Goal: Task Accomplishment & Management: Manage account settings

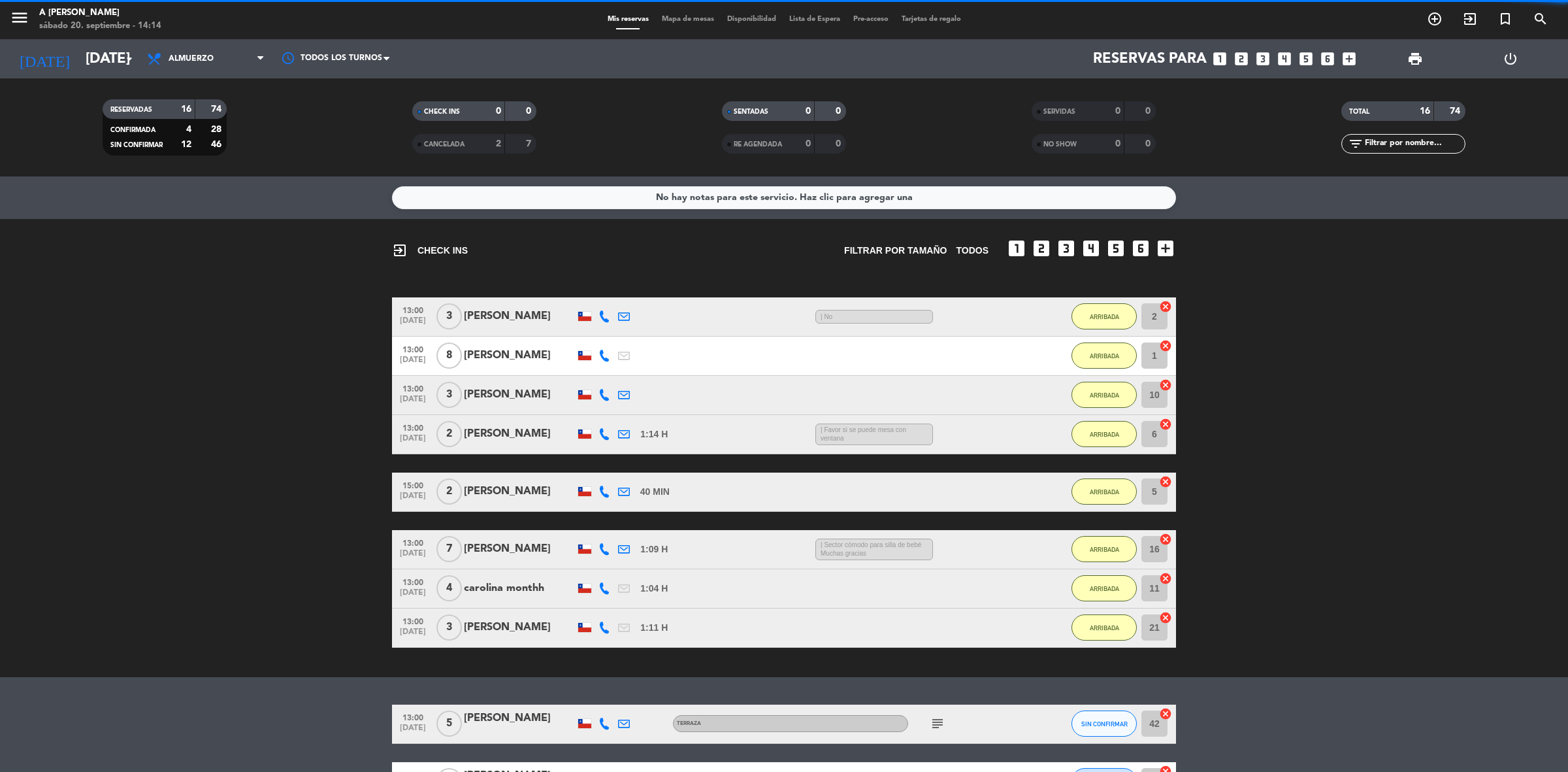
click at [633, 18] on span "Mis reservas" at bounding box center [628, 19] width 54 height 7
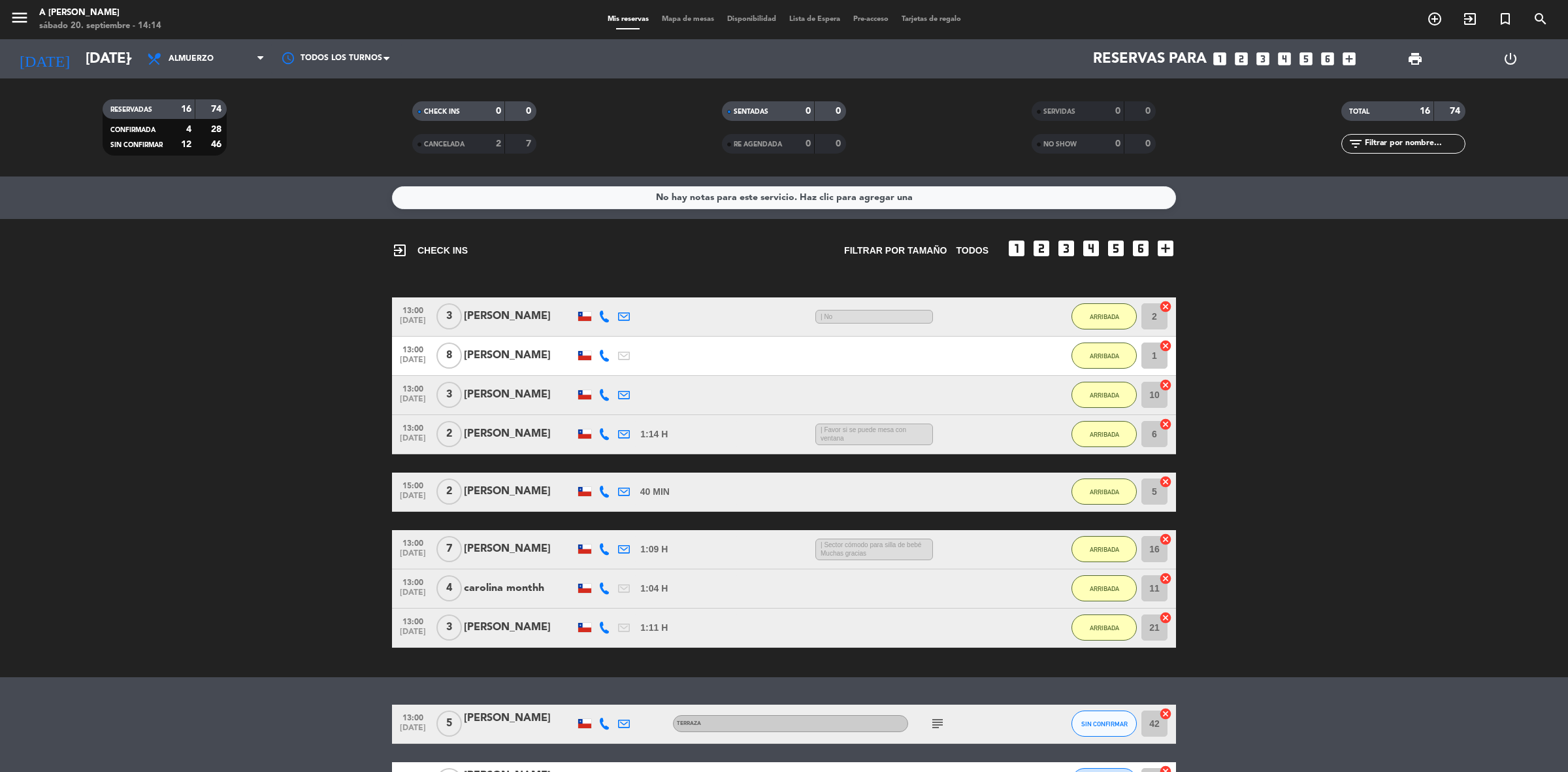
scroll to position [347, 0]
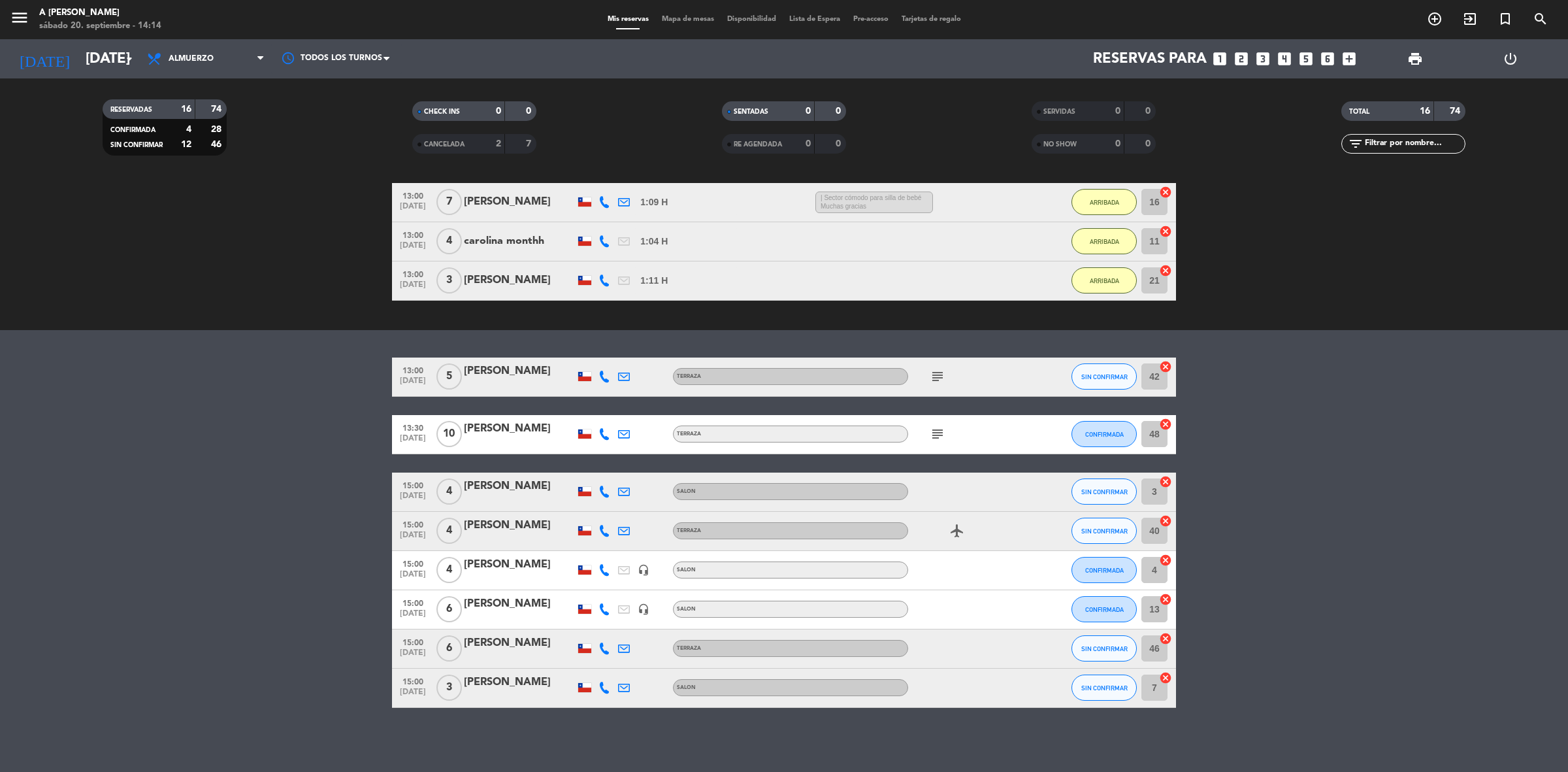
click at [622, 491] on icon at bounding box center [624, 491] width 12 height 12
click at [607, 525] on icon at bounding box center [604, 530] width 12 height 12
click at [633, 571] on div "headset_mic" at bounding box center [643, 570] width 20 height 39
click at [964, 525] on icon "airplanemode_active" at bounding box center [957, 530] width 15 height 15
click at [1344, 509] on bookings-row "13:00 [DATE] 5 [PERSON_NAME] TERRAZA subject SIN CONFIRMAR 42 cancel 13:30 [DAT…" at bounding box center [784, 533] width 1568 height 351
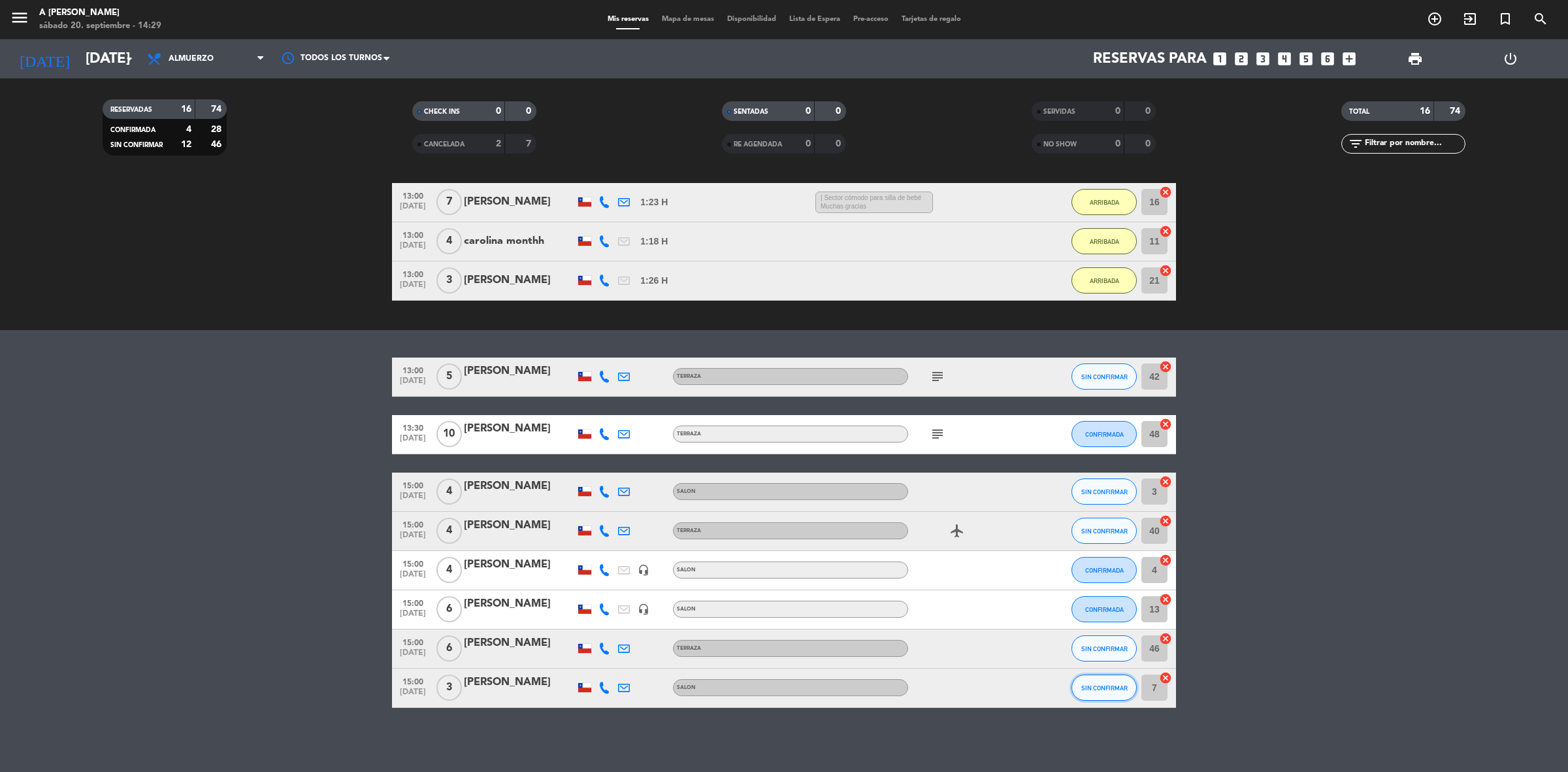
click at [1114, 687] on span "SIN CONFIRMAR" at bounding box center [1104, 688] width 47 height 7
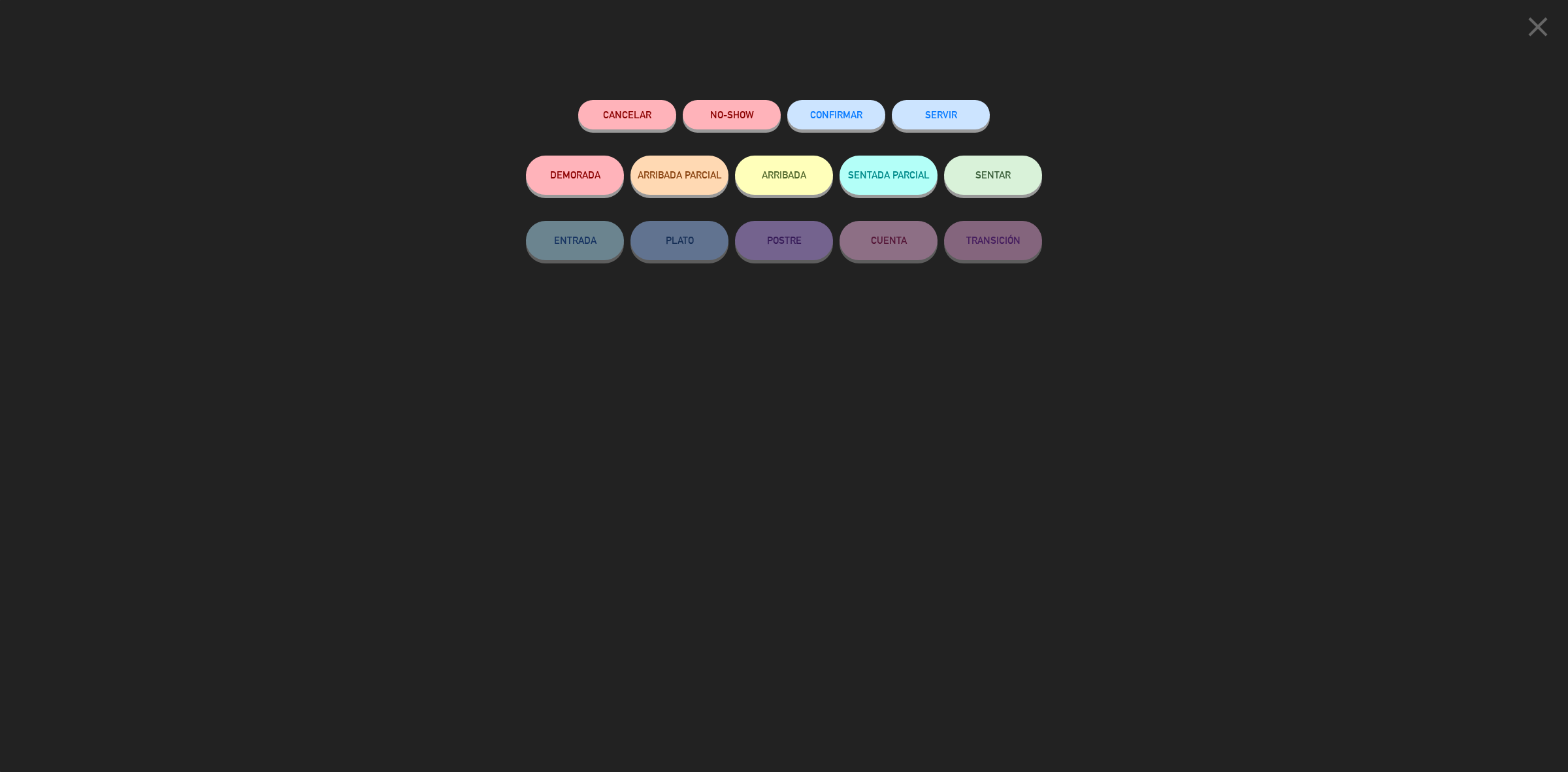
click at [763, 170] on button "ARRIBADA" at bounding box center [784, 175] width 98 height 40
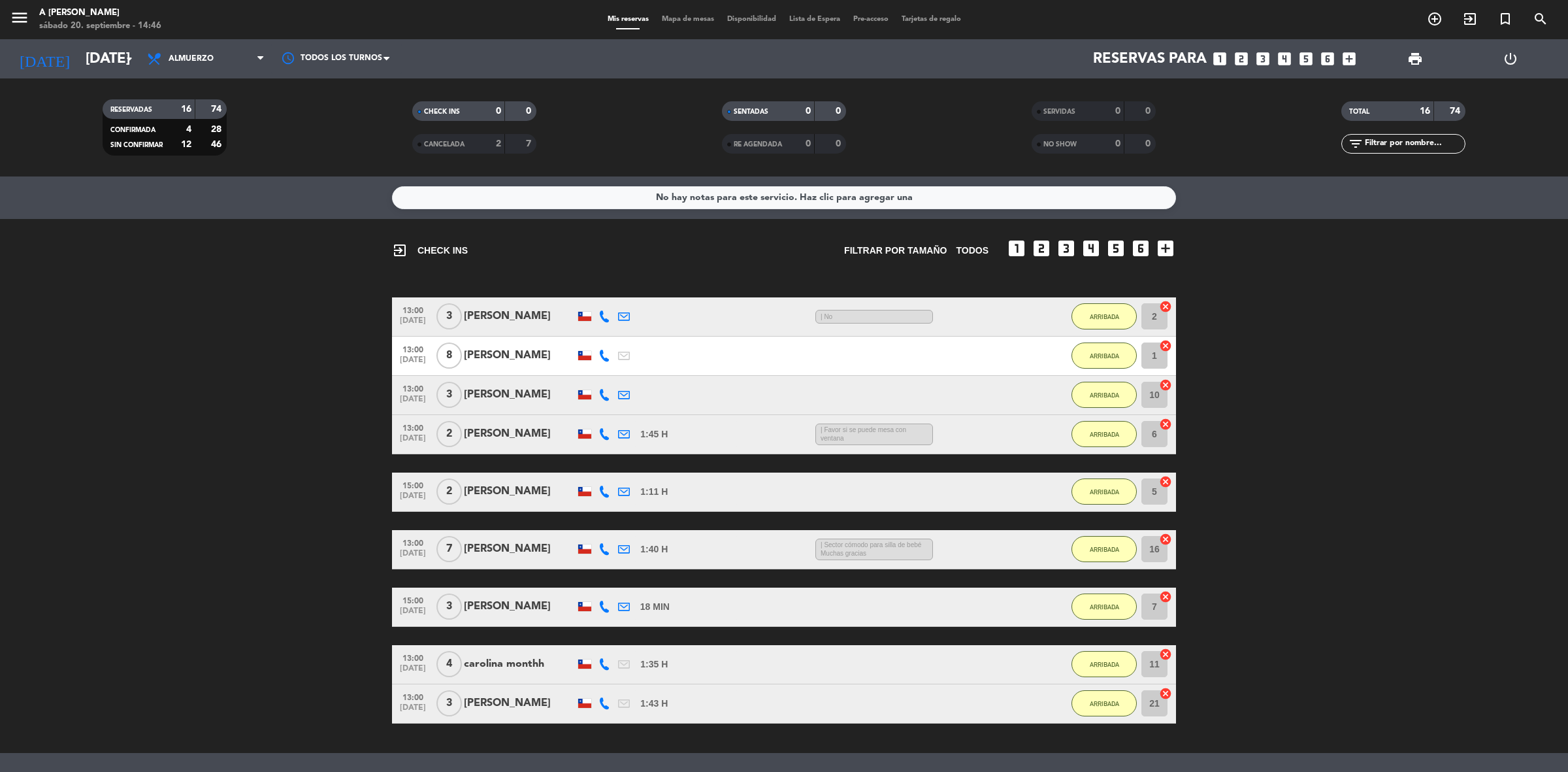
scroll to position [384, 0]
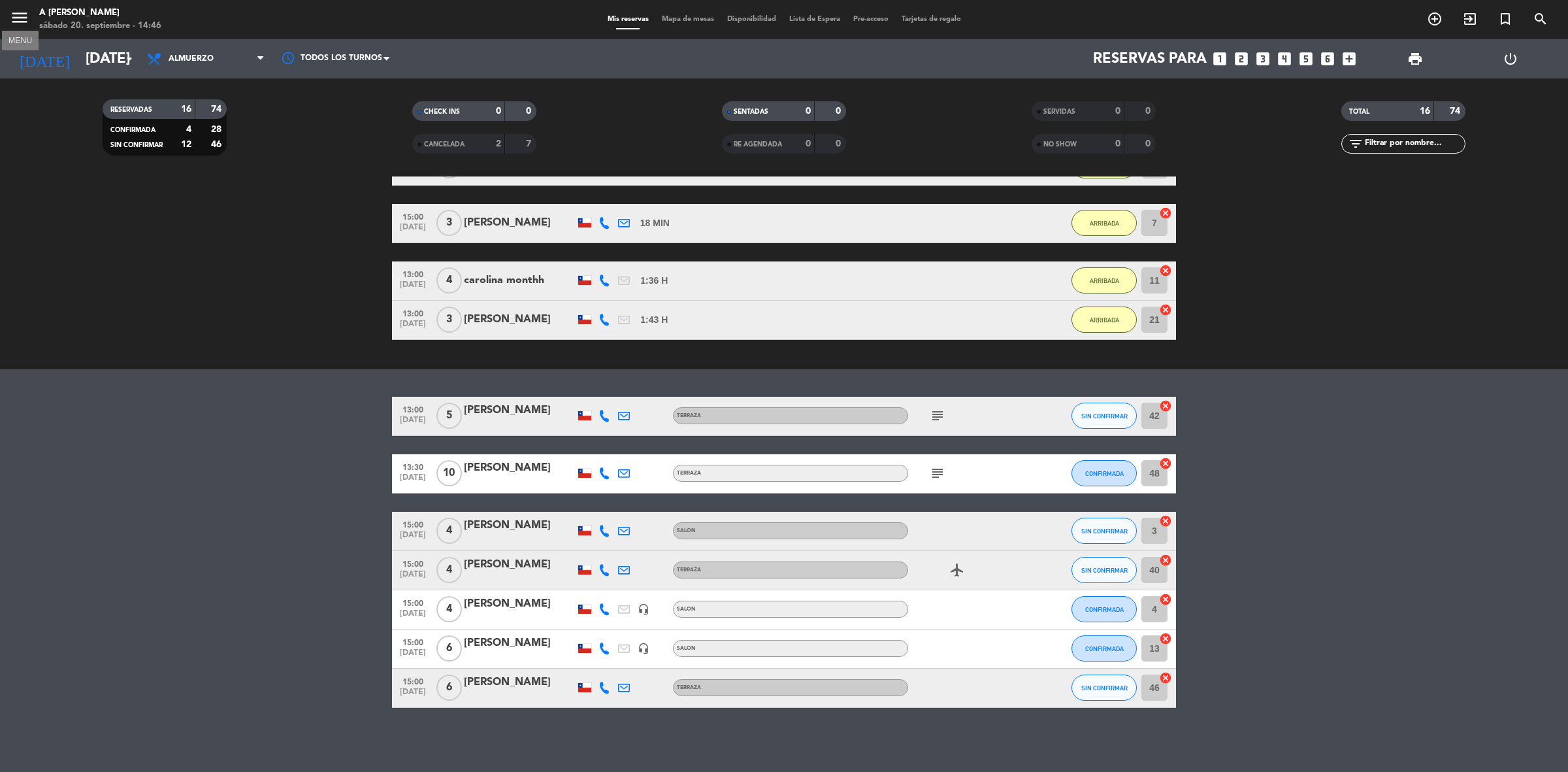
click at [23, 24] on icon "menu" at bounding box center [20, 18] width 20 height 20
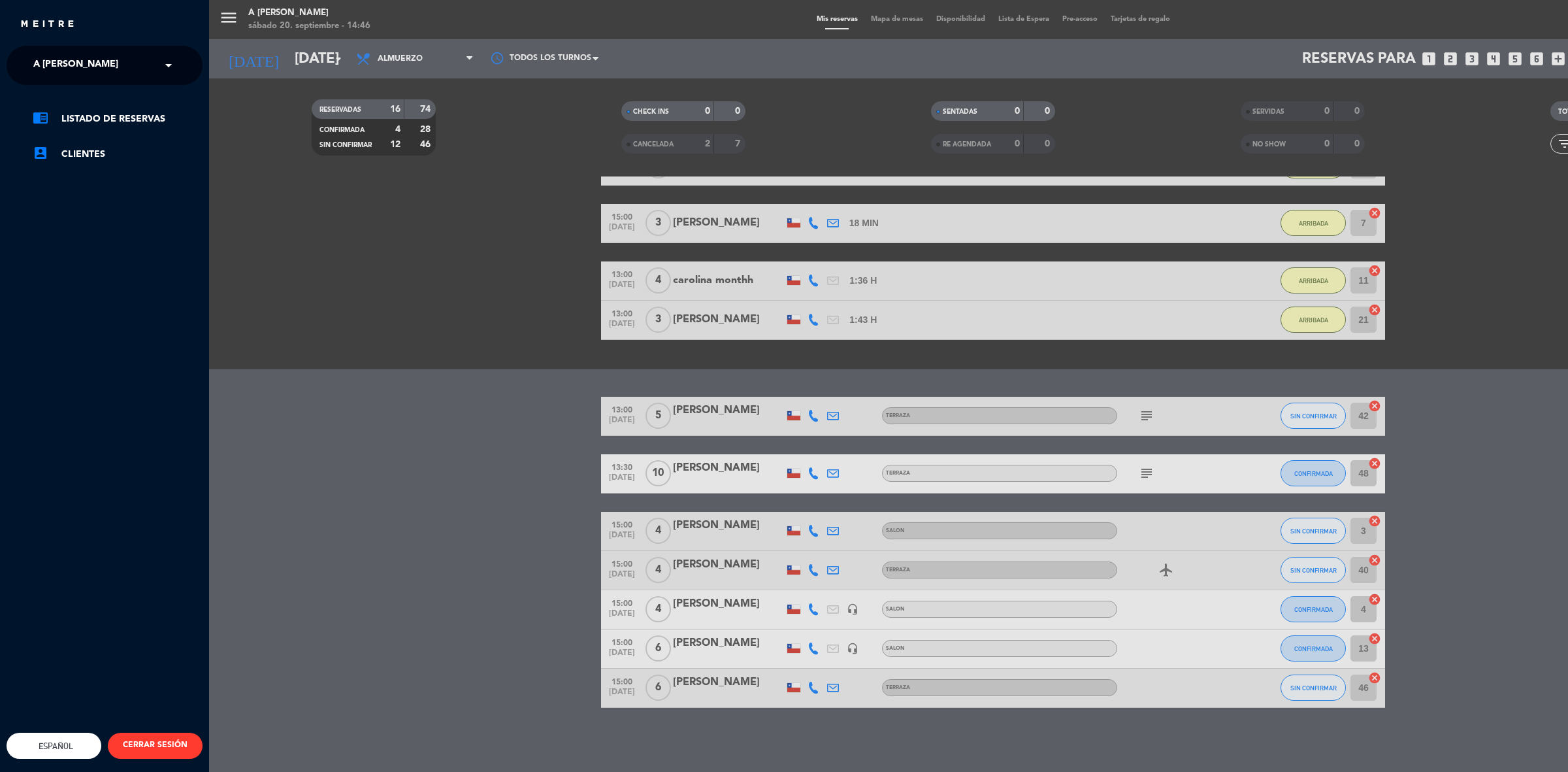
drag, startPoint x: 381, startPoint y: 241, endPoint x: 219, endPoint y: 79, distance: 229.1
click at [345, 183] on div "menu A Toda [PERSON_NAME] [DATE] 20. septiembre - 14:46 Mis reservas Mapa de me…" at bounding box center [993, 386] width 1568 height 772
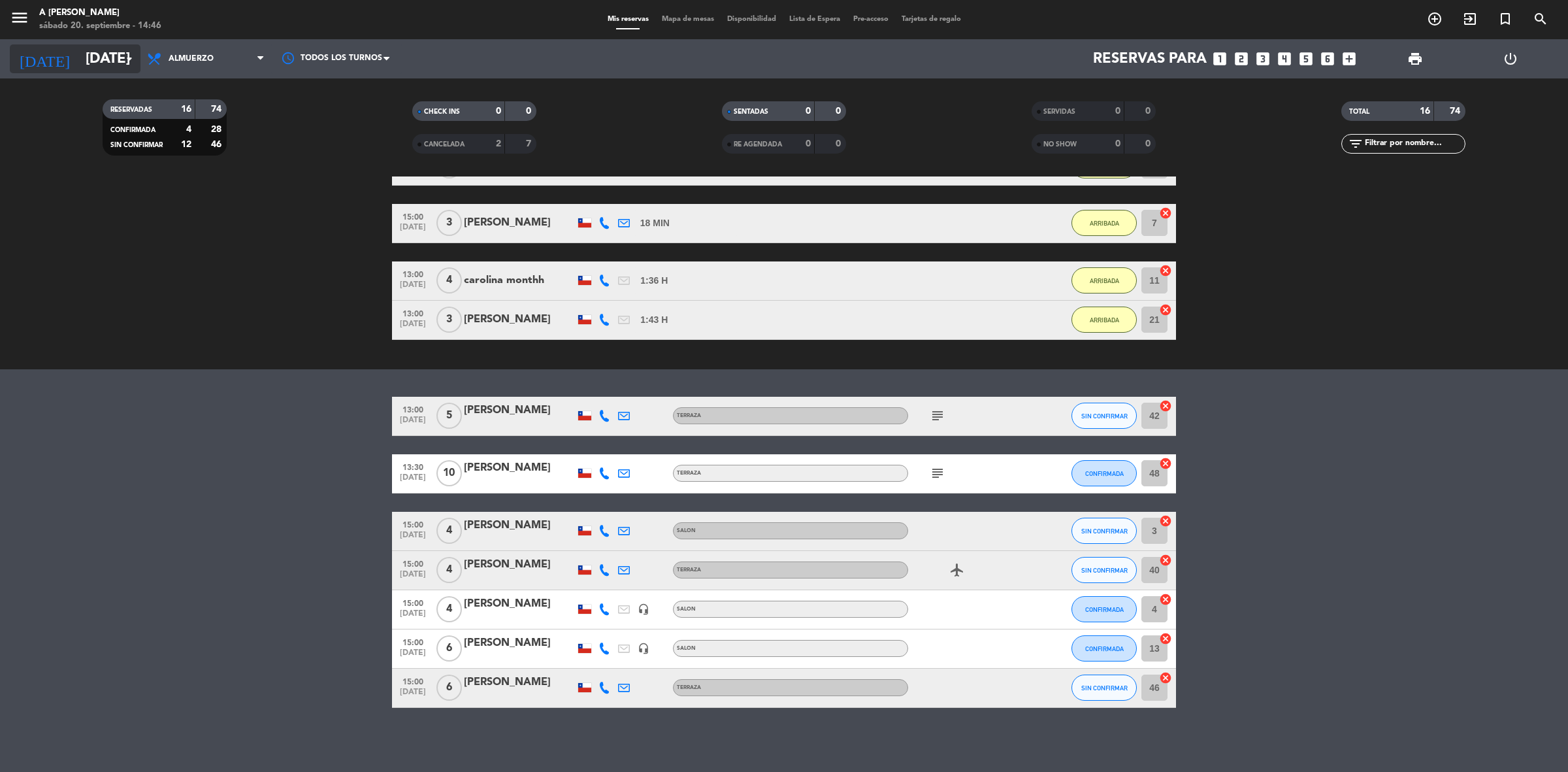
click at [95, 50] on input "[DATE]" at bounding box center [170, 58] width 182 height 30
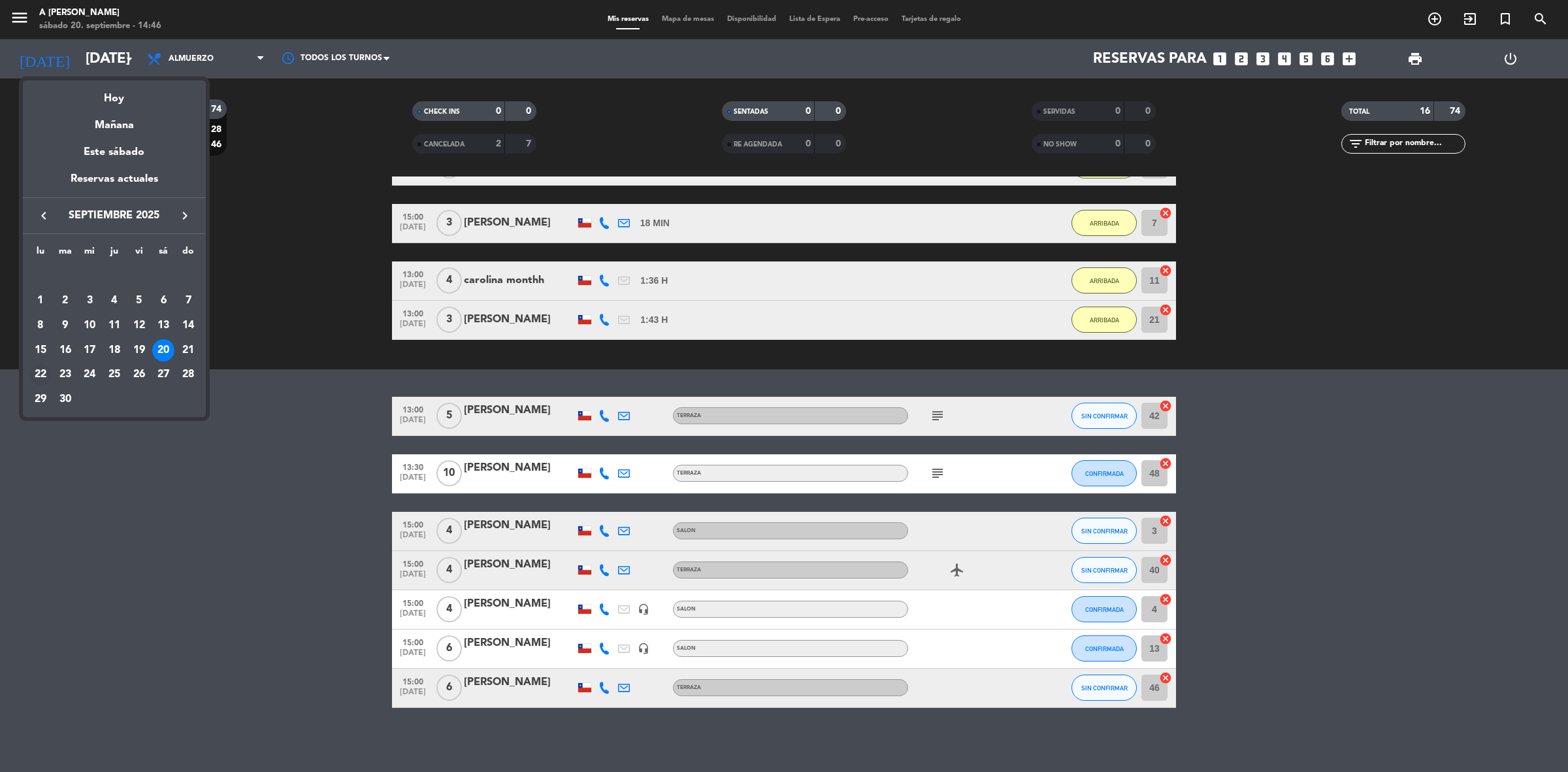
click at [40, 376] on div "22" at bounding box center [40, 375] width 22 height 22
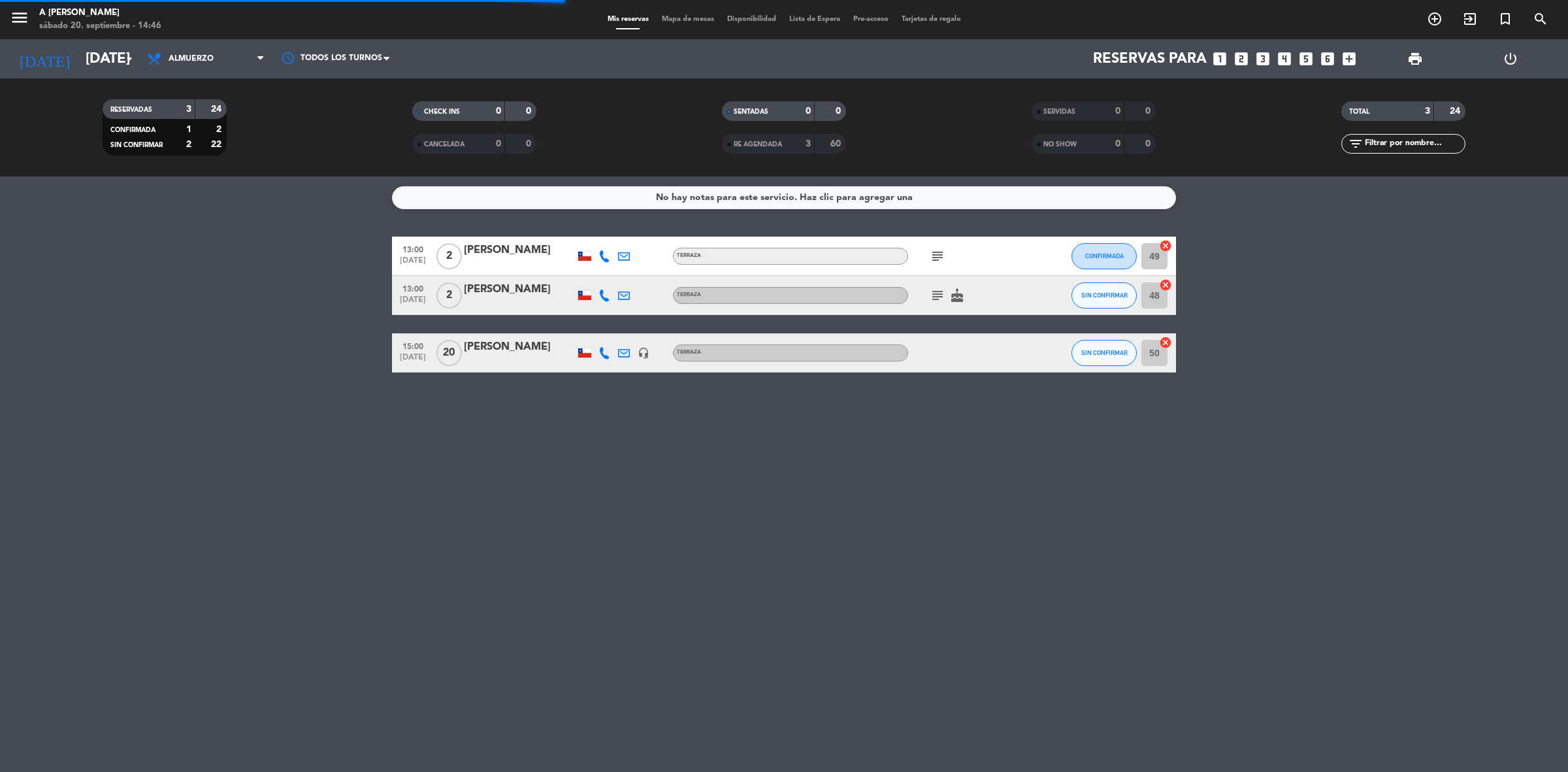
scroll to position [0, 0]
click at [601, 357] on icon at bounding box center [604, 352] width 12 height 12
drag, startPoint x: 634, startPoint y: 381, endPoint x: 633, endPoint y: 363, distance: 18.0
click at [634, 377] on div "No hay notas para este servicio. Haz clic para agregar una 13:00 [DATE] 2 [PERS…" at bounding box center [784, 474] width 1568 height 595
click at [621, 350] on icon at bounding box center [624, 352] width 12 height 12
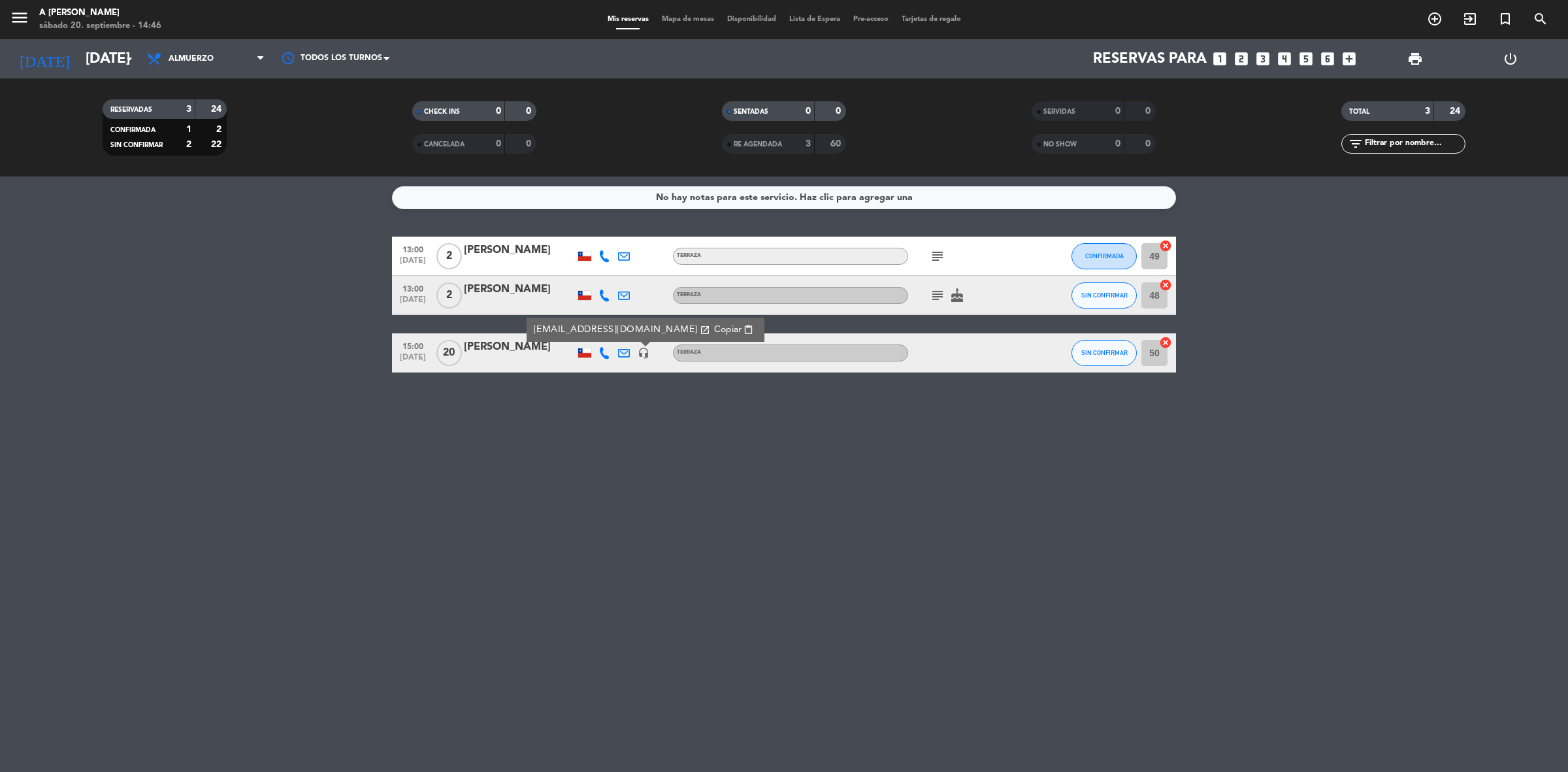
click at [598, 457] on div "No hay notas para este servicio. Haz clic para agregar una 13:00 [DATE] 2 [PERS…" at bounding box center [784, 474] width 1568 height 595
click at [79, 49] on input "[DATE]" at bounding box center [170, 58] width 182 height 30
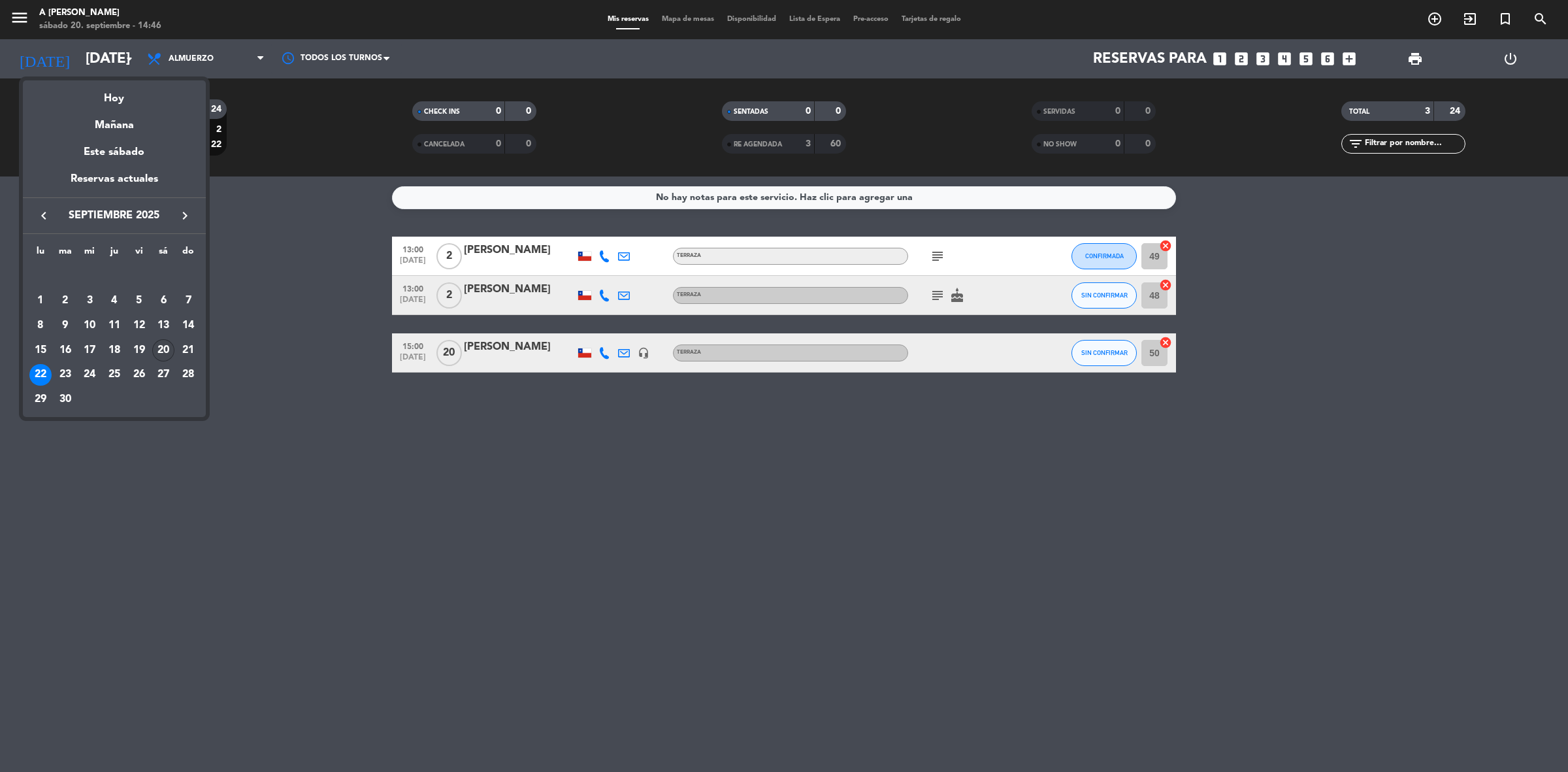
click at [159, 344] on div "20" at bounding box center [163, 350] width 22 height 22
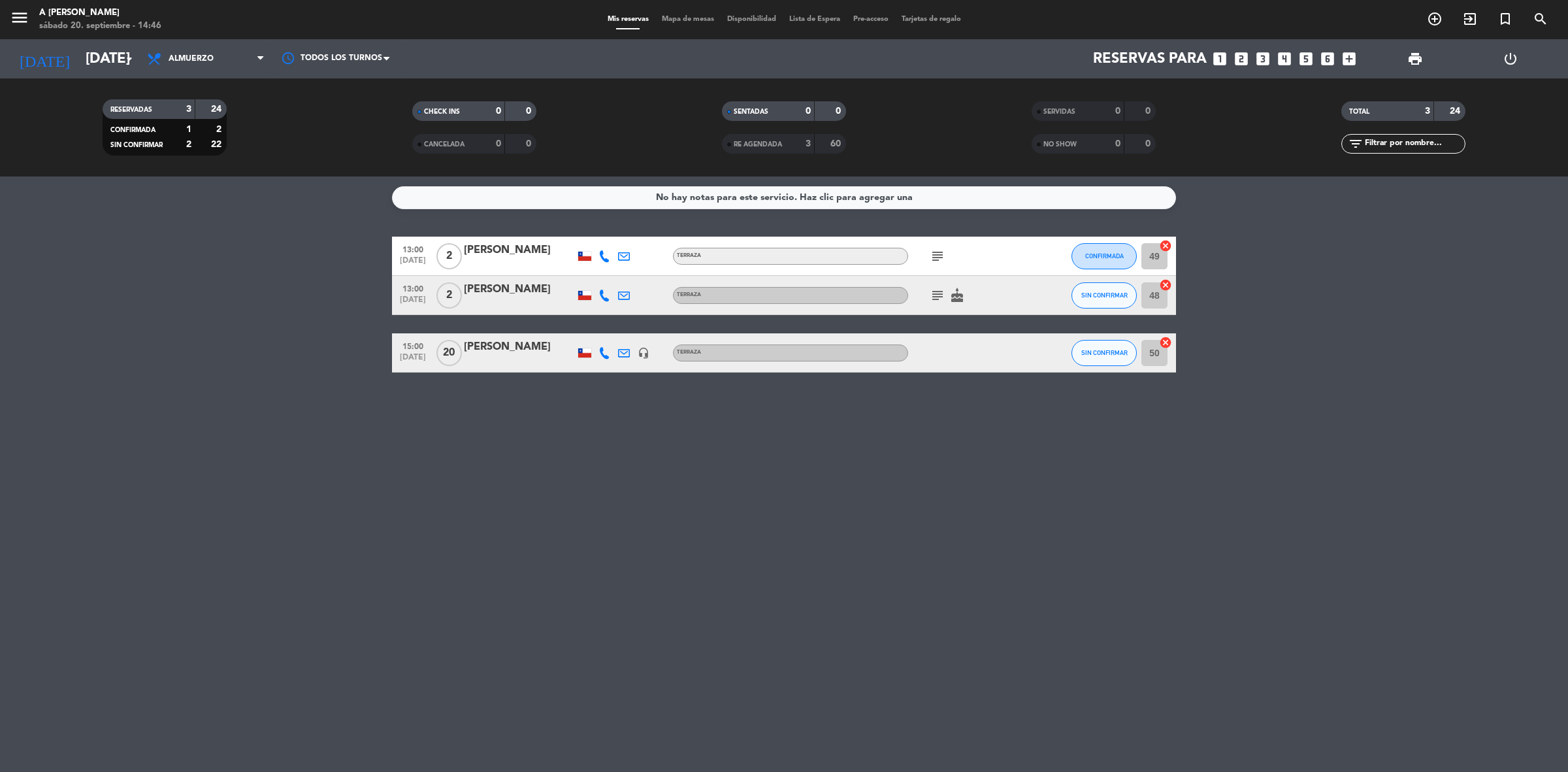
type input "[DATE]"
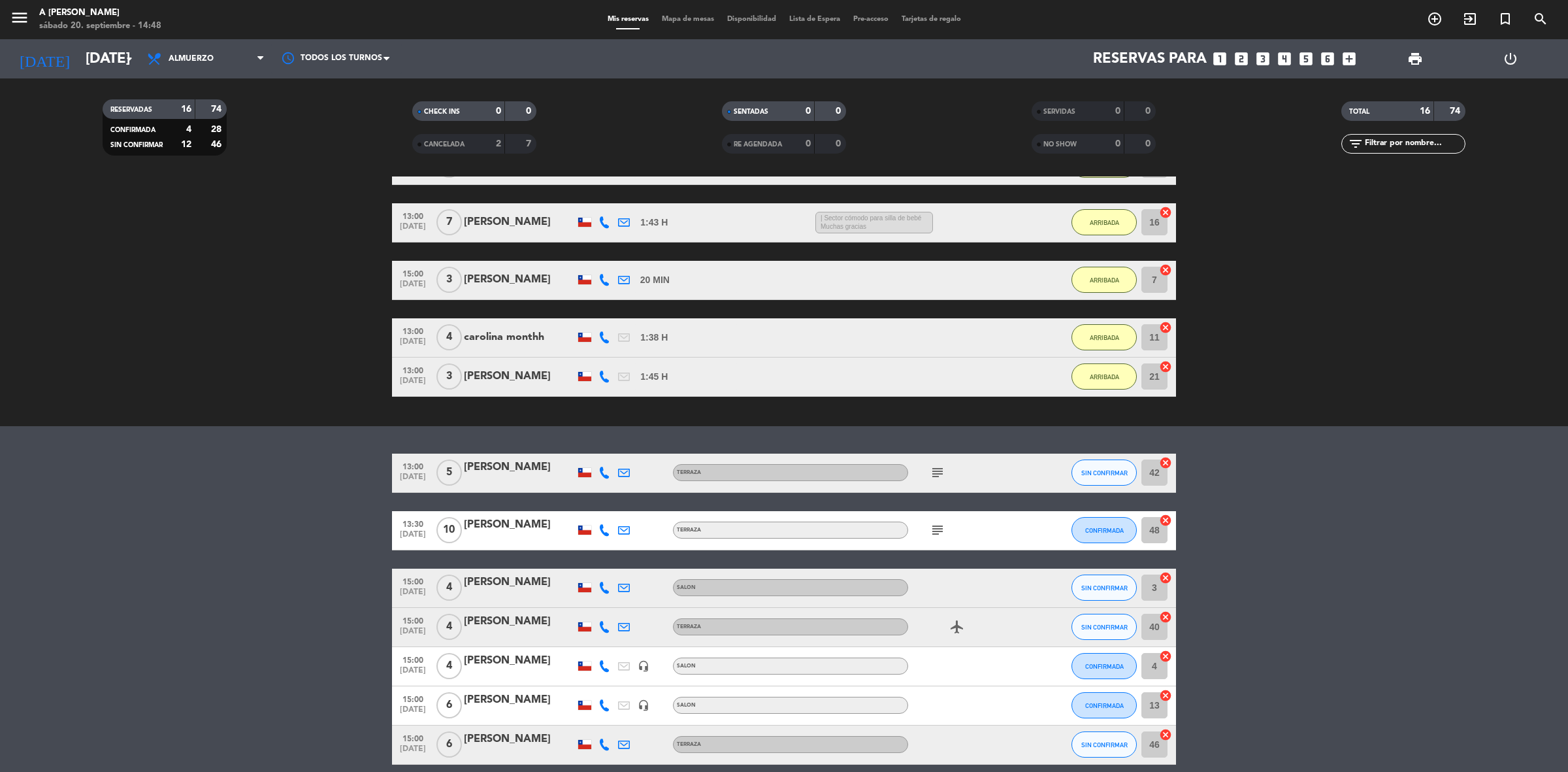
scroll to position [384, 0]
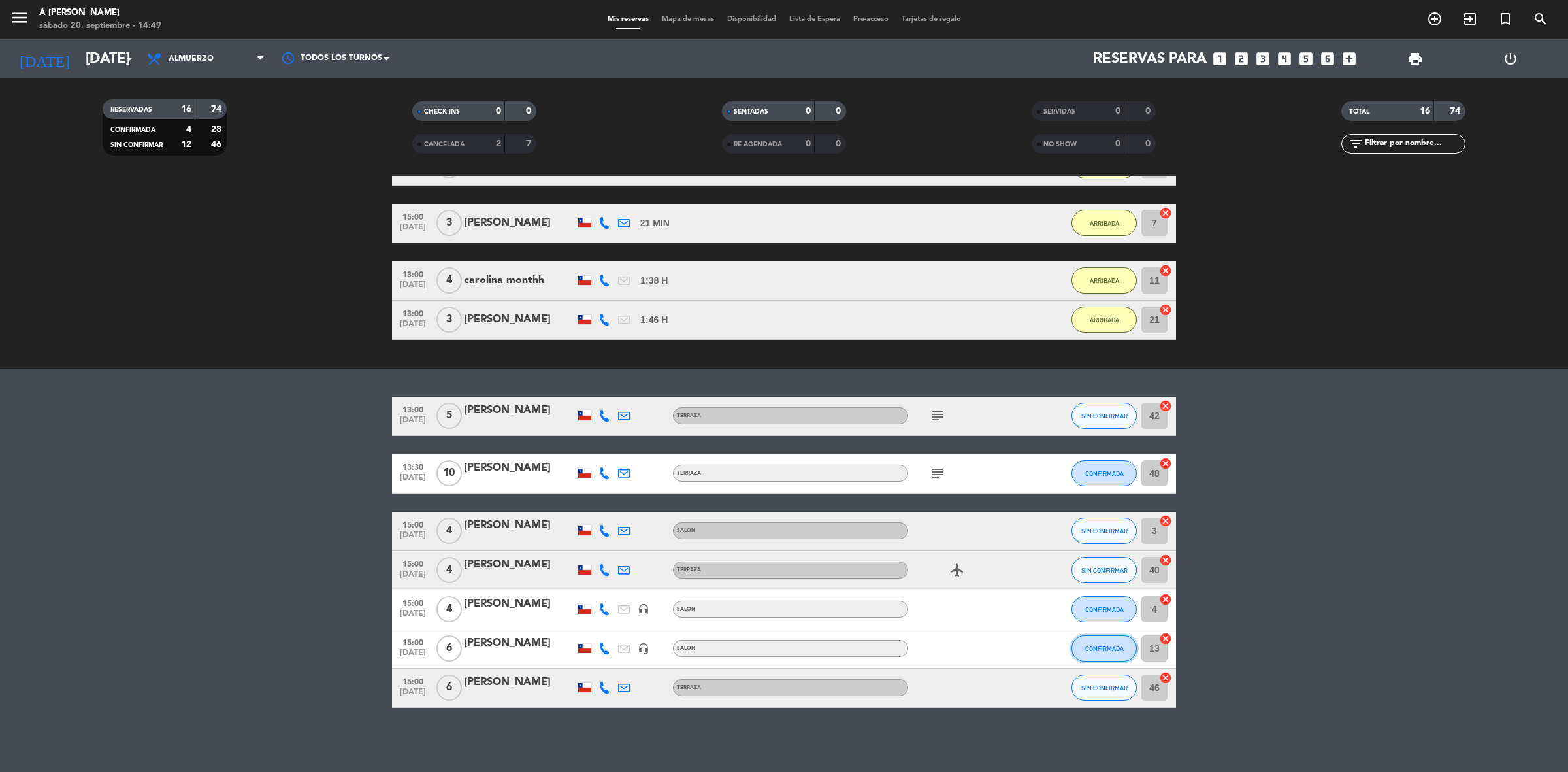
click at [1098, 648] on span "CONFIRMADA" at bounding box center [1104, 649] width 39 height 7
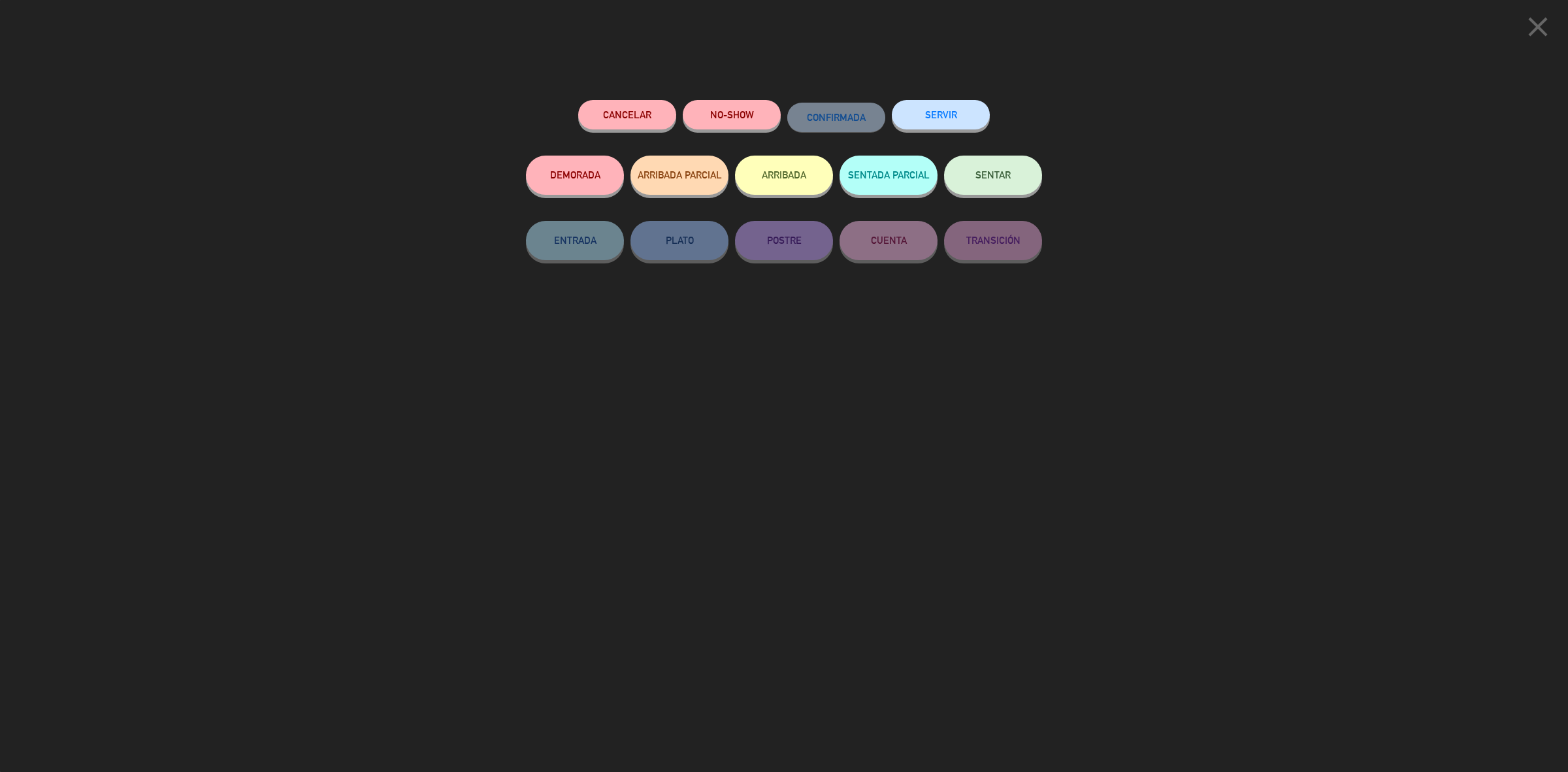
click at [796, 167] on button "ARRIBADA" at bounding box center [784, 175] width 98 height 40
